Goal: Find specific page/section: Find specific page/section

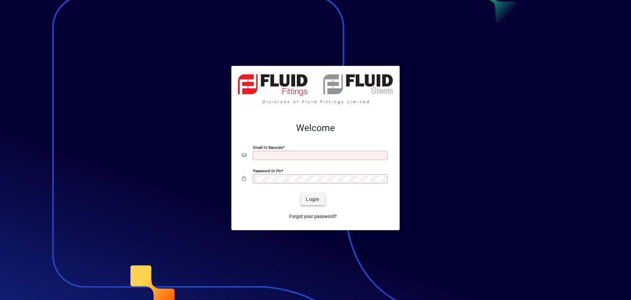
type input "**********"
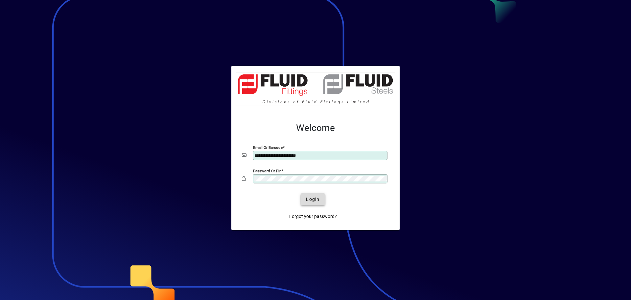
click at [317, 198] on span "Login" at bounding box center [312, 199] width 13 height 7
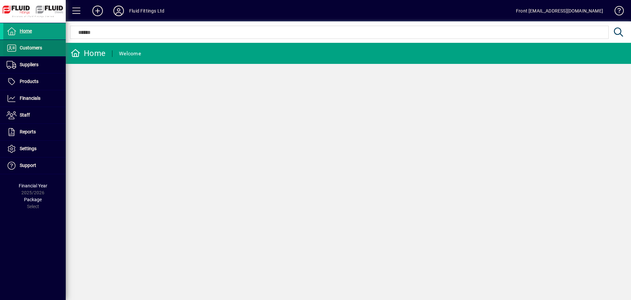
click at [33, 45] on span "Customers" at bounding box center [31, 47] width 22 height 5
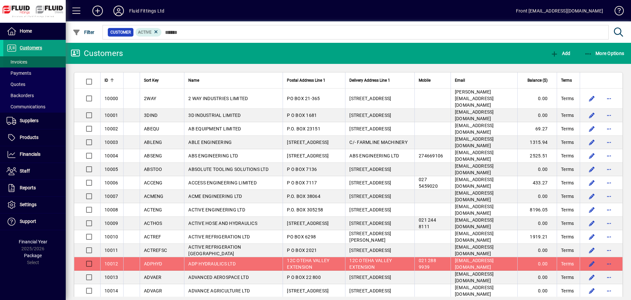
click at [23, 60] on span "Invoices" at bounding box center [17, 61] width 21 height 5
